Goal: Book appointment/travel/reservation

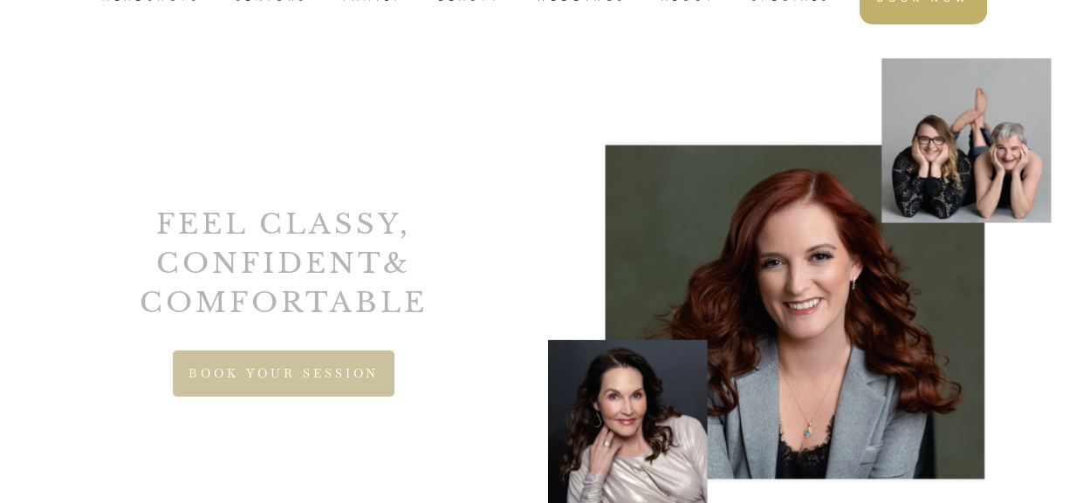
scroll to position [113, 0]
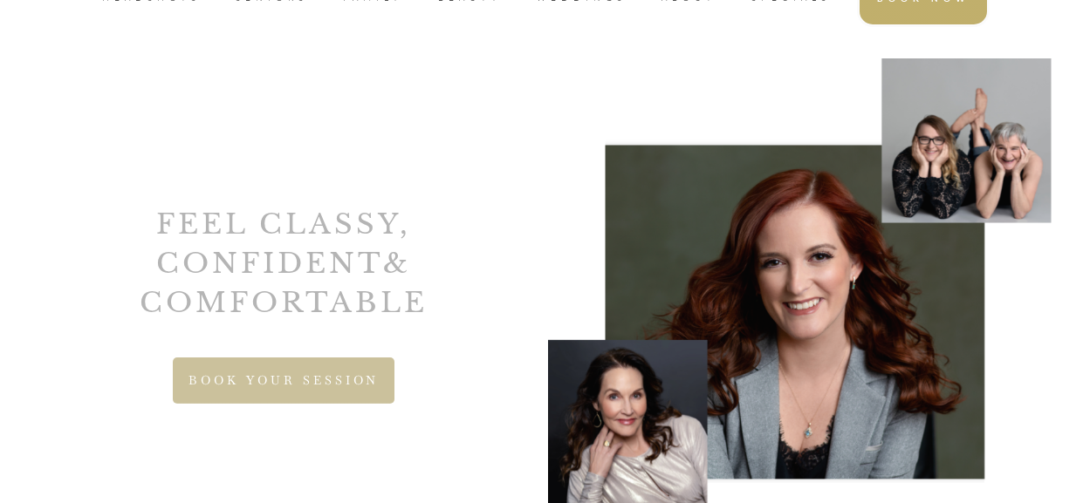
click at [365, 380] on span "BOOK YOUR SESSION" at bounding box center [283, 380] width 190 height 15
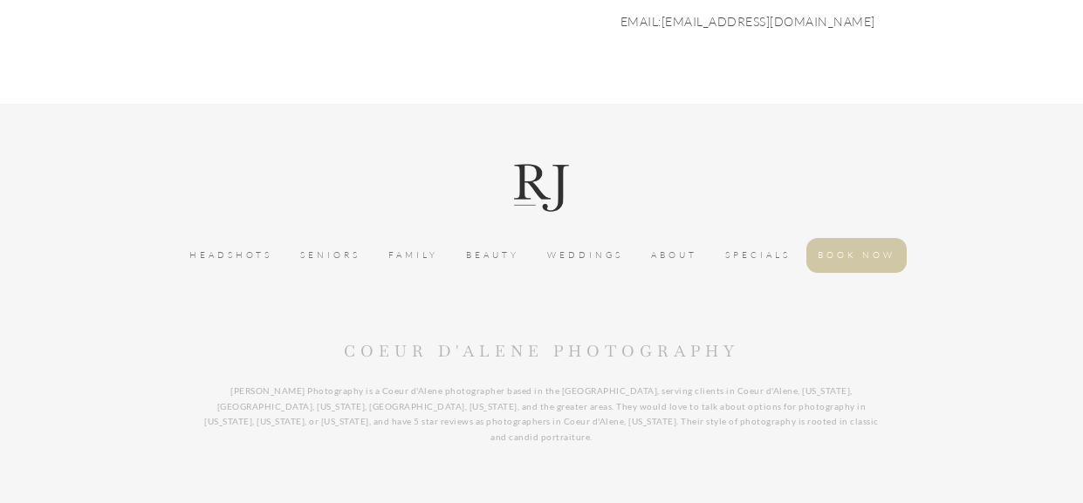
scroll to position [685, 0]
click at [251, 260] on span "HEADSHOTS" at bounding box center [230, 257] width 83 height 17
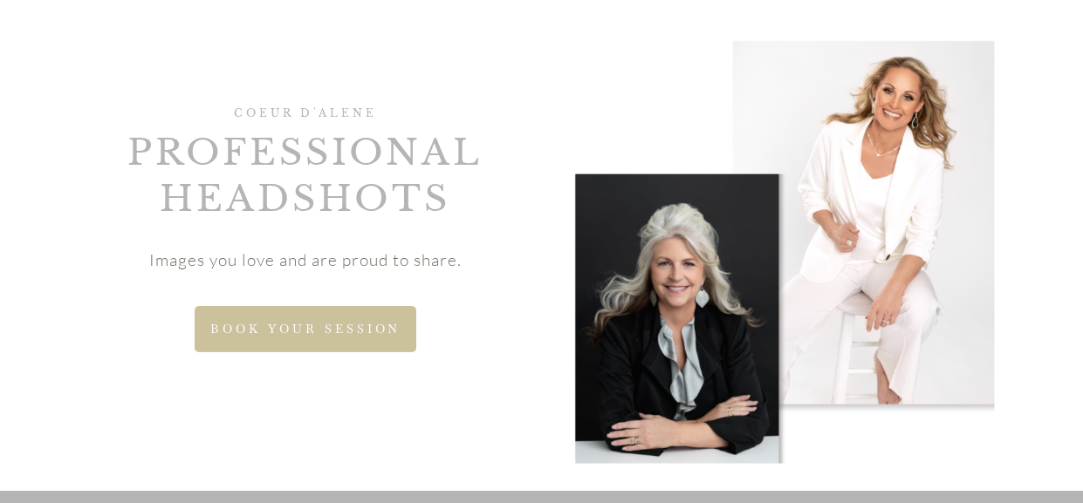
scroll to position [140, 0]
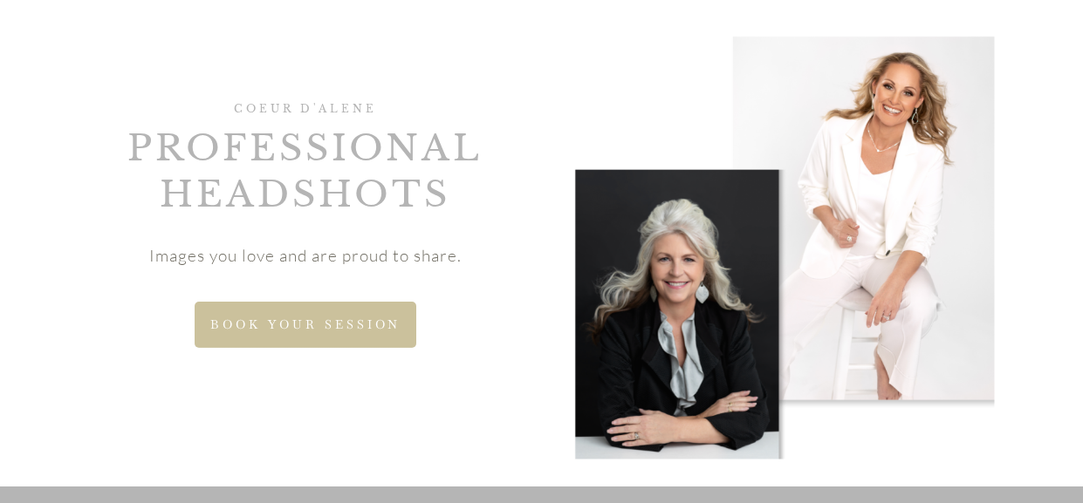
click at [336, 329] on span "BOOK YOUR SESSION" at bounding box center [305, 325] width 190 height 15
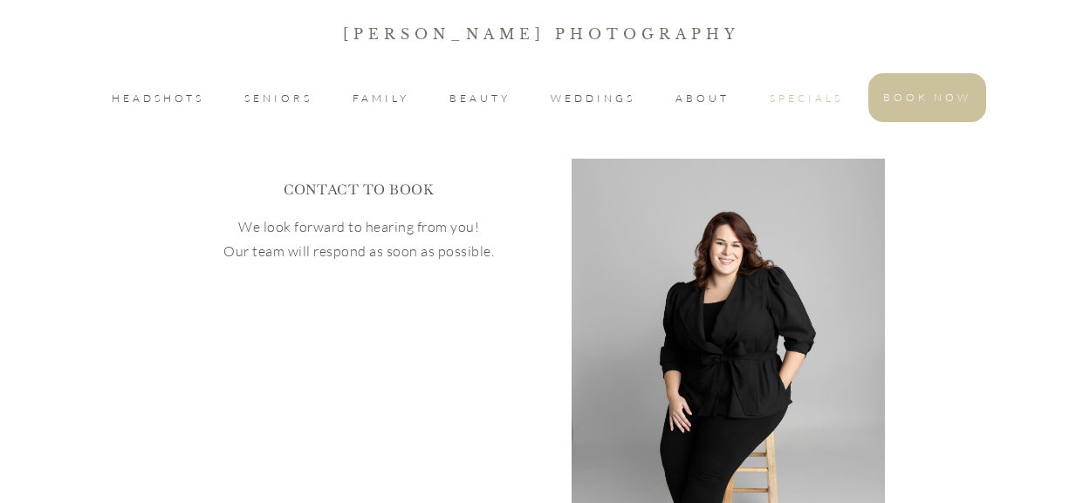
click at [766, 99] on li "SPECIALS" at bounding box center [806, 98] width 103 height 49
